Goal: Task Accomplishment & Management: Manage account settings

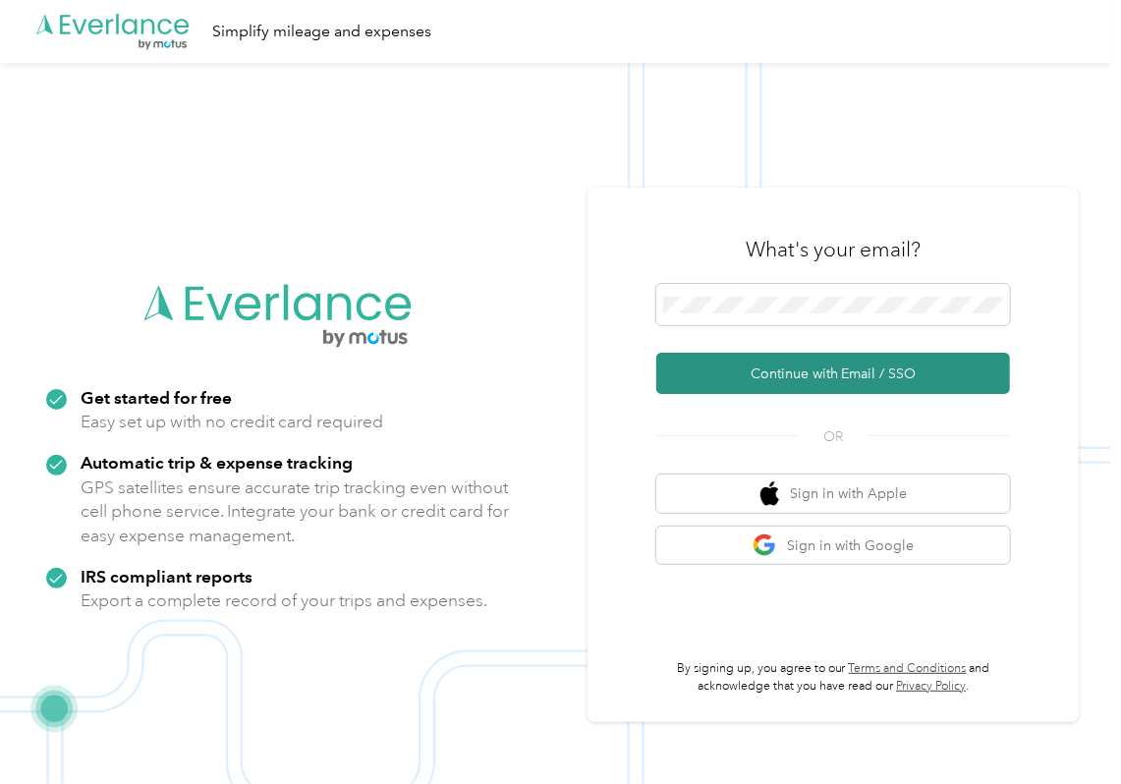
click at [729, 366] on button "Continue with Email / SSO" at bounding box center [833, 373] width 354 height 41
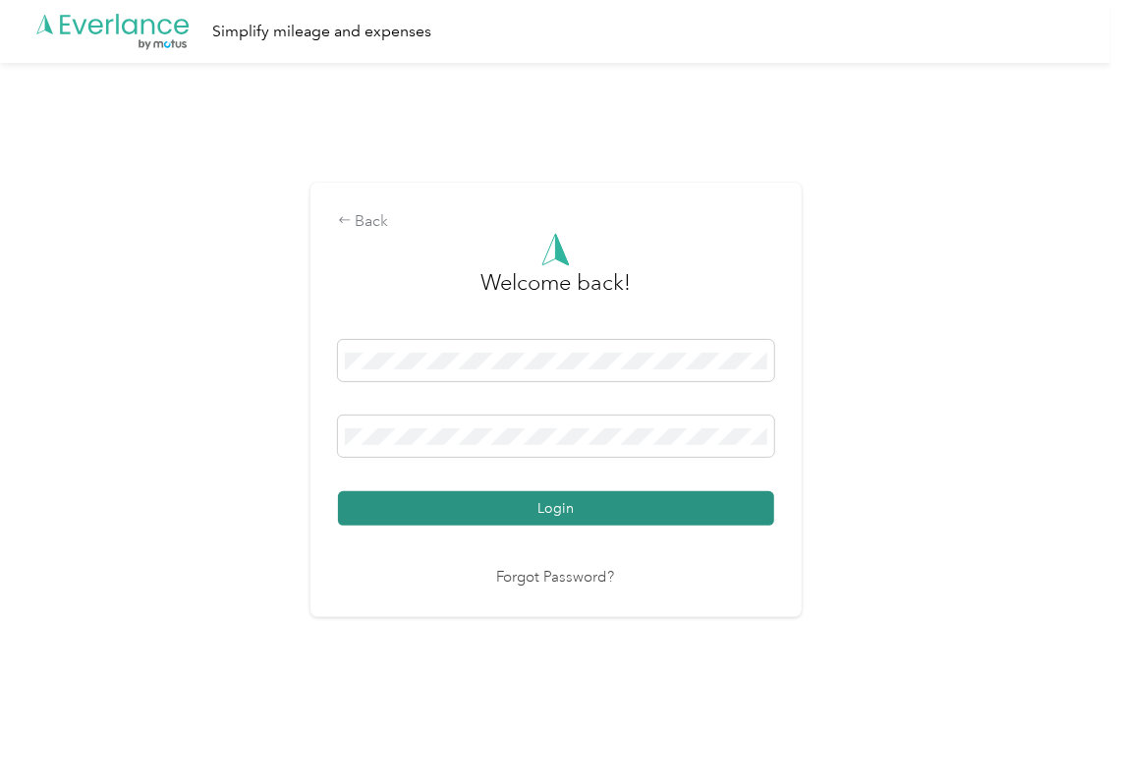
click at [488, 520] on button "Login" at bounding box center [556, 508] width 436 height 34
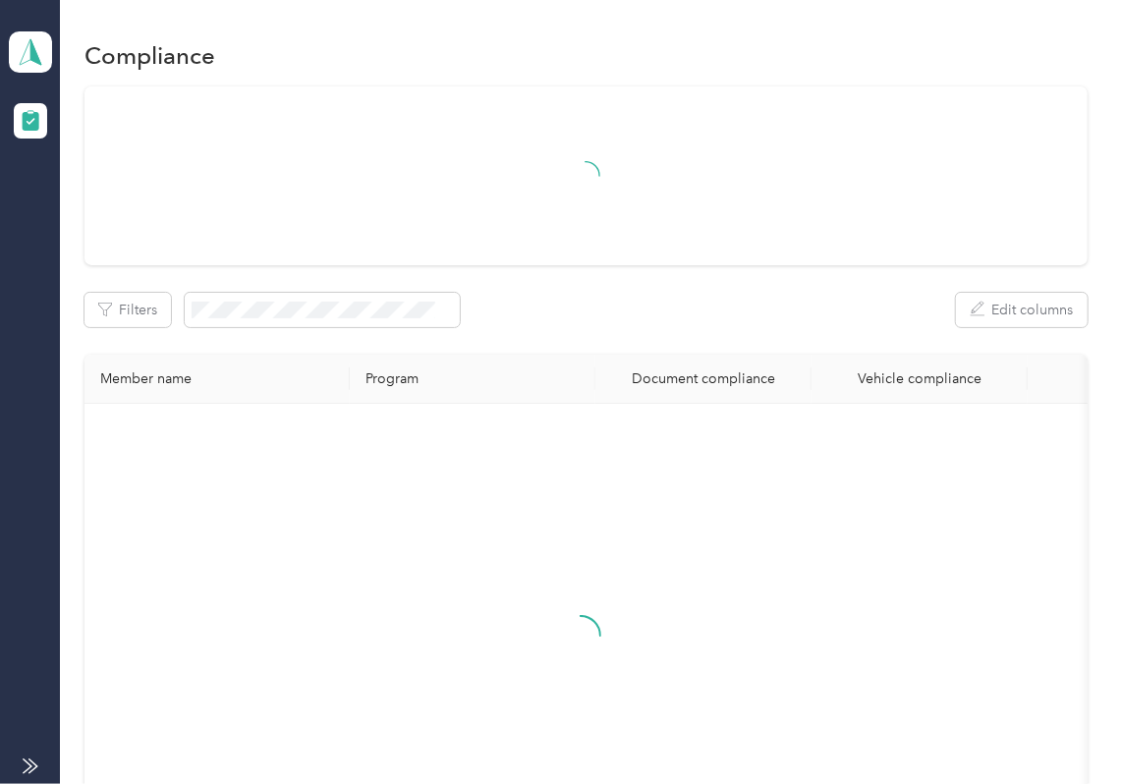
click at [814, 237] on div at bounding box center [585, 175] width 1003 height 179
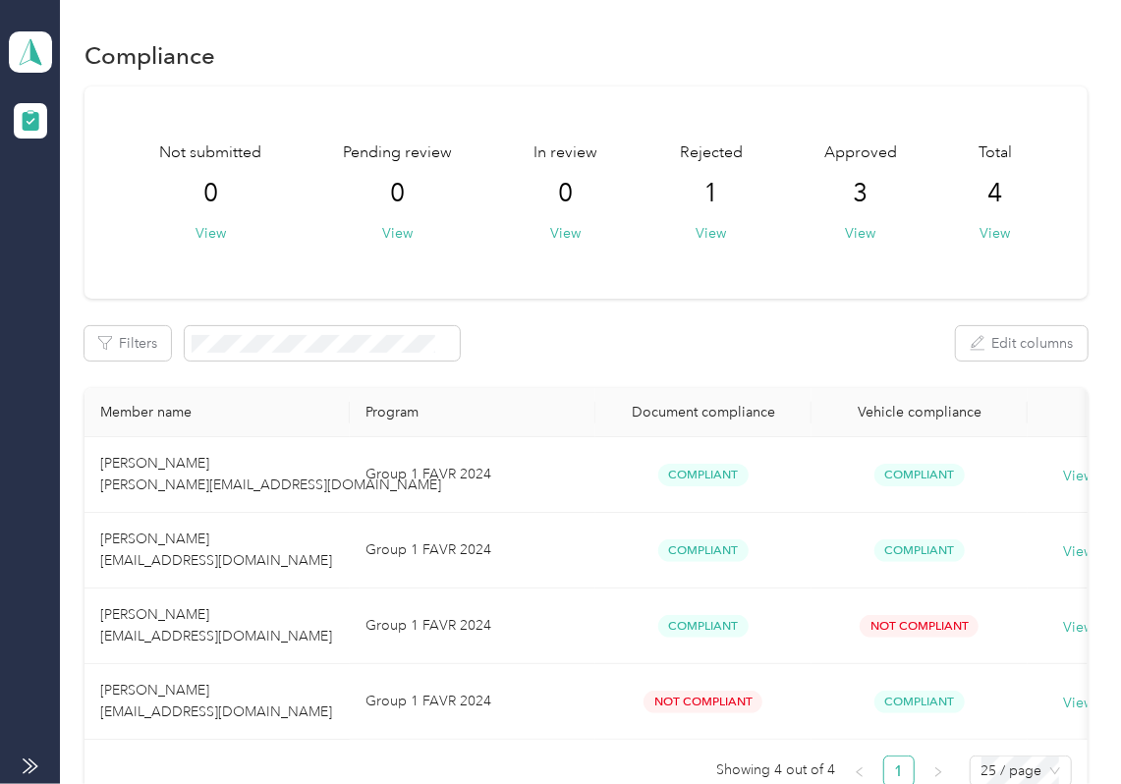
click at [18, 25] on div "Loverboy Inc. Team dashboard" at bounding box center [30, 52] width 43 height 69
click at [115, 201] on div "Log out" at bounding box center [216, 206] width 386 height 34
